Goal: Task Accomplishment & Management: Manage account settings

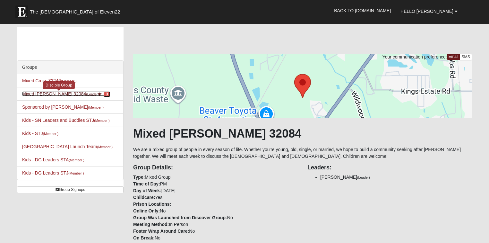
click at [49, 92] on link "Mixed [PERSON_NAME] 32084 (Leader ) 3" at bounding box center [66, 93] width 88 height 5
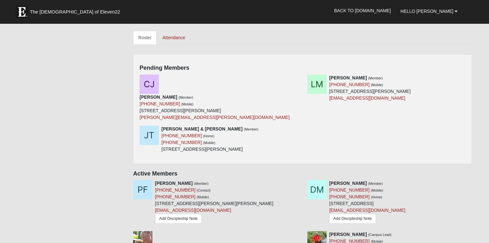
scroll to position [274, 0]
click at [300, 127] on icon at bounding box center [300, 129] width 4 height 4
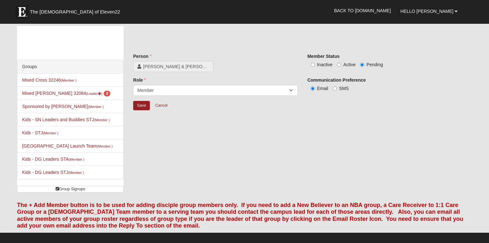
scroll to position [0, 0]
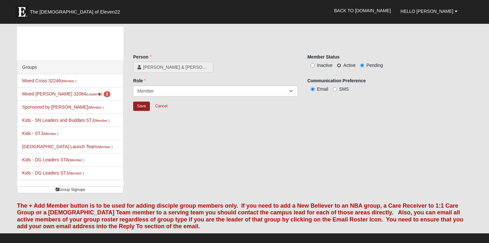
click at [337, 65] on input "Active" at bounding box center [339, 65] width 4 height 4
radio input "true"
click at [143, 108] on input "Save" at bounding box center [141, 105] width 17 height 9
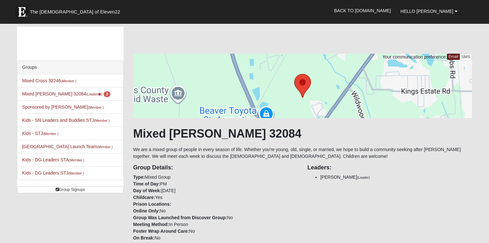
click at [296, 194] on div "Group Details: Type: Mixed Group Time of Day: PM Day of Week: [DATE] Childcare:…" at bounding box center [215, 216] width 174 height 115
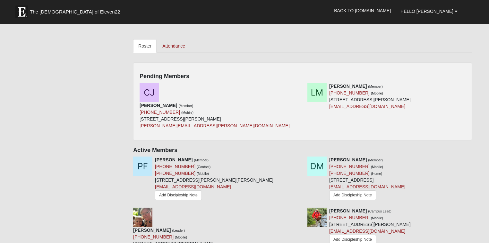
scroll to position [267, 0]
click at [467, 83] on icon at bounding box center [468, 85] width 4 height 4
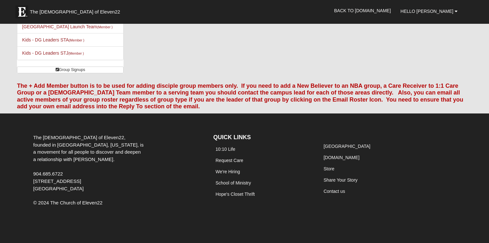
scroll to position [119, 0]
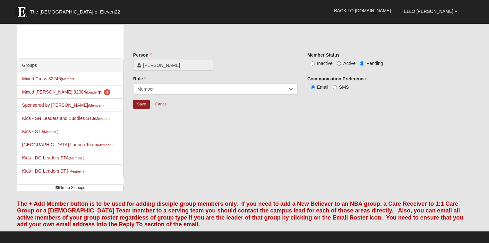
scroll to position [0, 0]
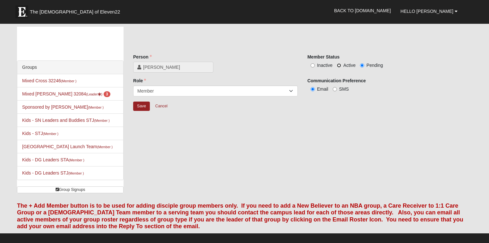
click at [340, 65] on input "Active" at bounding box center [339, 65] width 4 height 4
radio input "true"
click at [137, 107] on input "Save" at bounding box center [141, 105] width 17 height 9
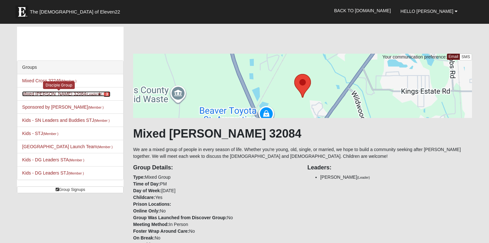
click at [56, 91] on link "Mixed [PERSON_NAME] 32084 (Leader ) 3" at bounding box center [66, 93] width 88 height 5
click at [246, 176] on div "Group Details: Type: Mixed Group Time of Day: PM Day of Week: [DATE] Childcare:…" at bounding box center [215, 216] width 174 height 115
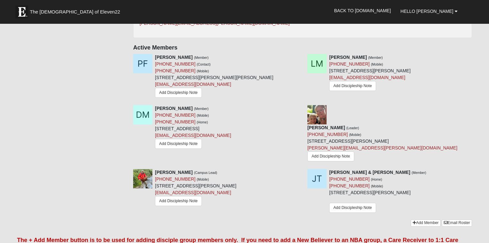
scroll to position [370, 0]
